Goal: Information Seeking & Learning: Learn about a topic

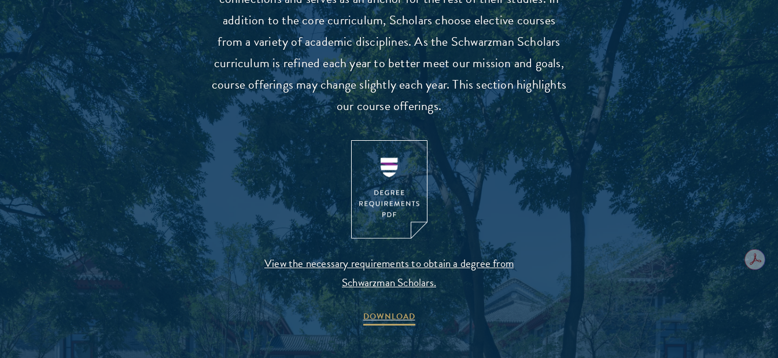
scroll to position [1157, 0]
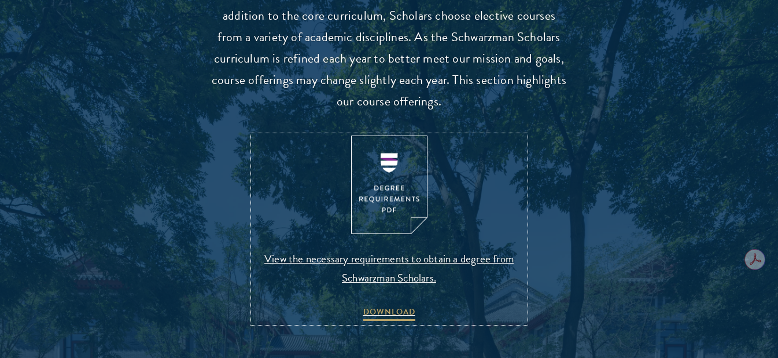
click at [386, 141] on img at bounding box center [389, 184] width 76 height 99
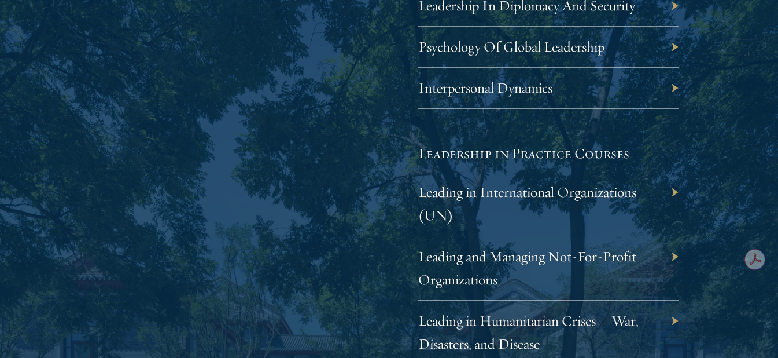
scroll to position [2314, 0]
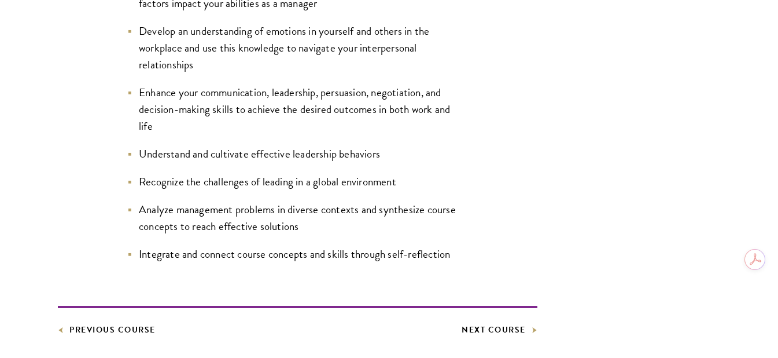
scroll to position [694, 0]
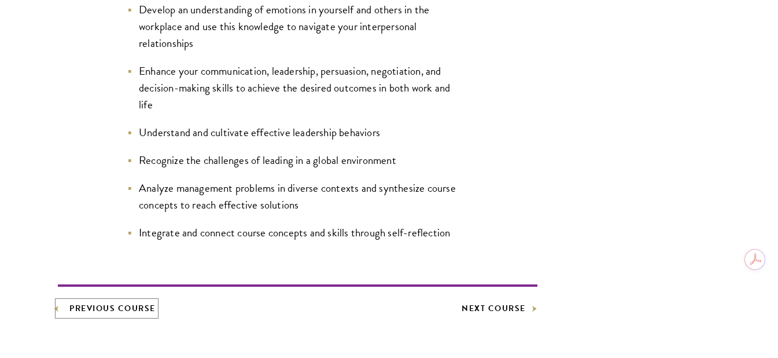
click at [90, 301] on link "Previous Course" at bounding box center [107, 308] width 98 height 14
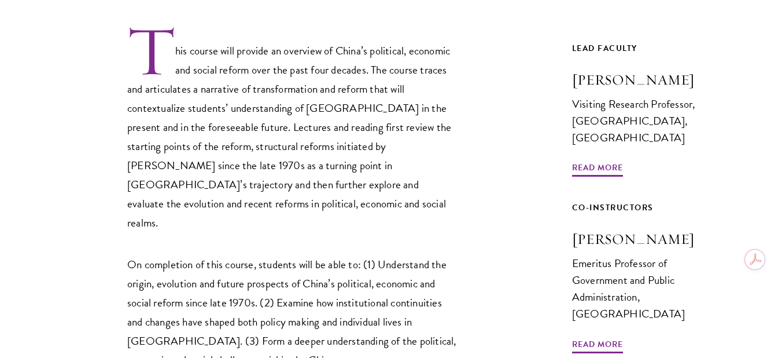
scroll to position [578, 0]
